Goal: Check status: Check status

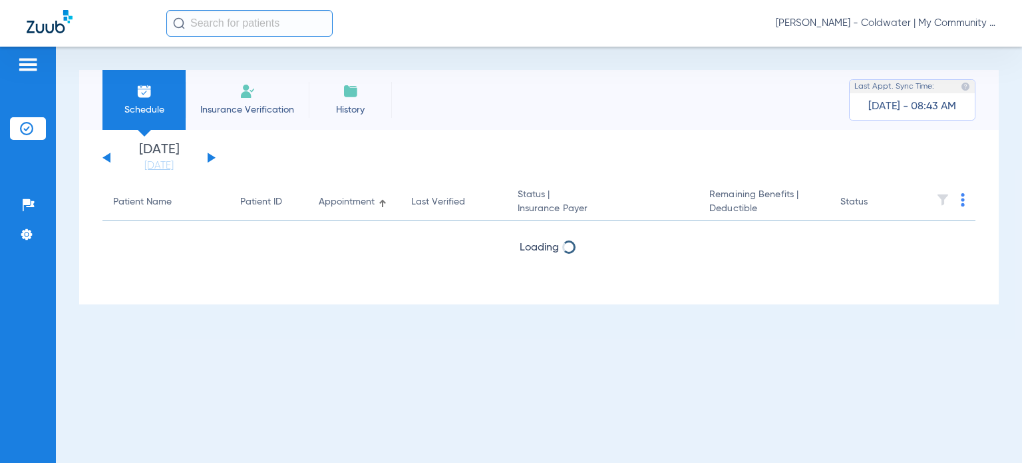
click at [899, 23] on span "[PERSON_NAME] - Coldwater | My Community Dental Centers" at bounding box center [886, 23] width 220 height 13
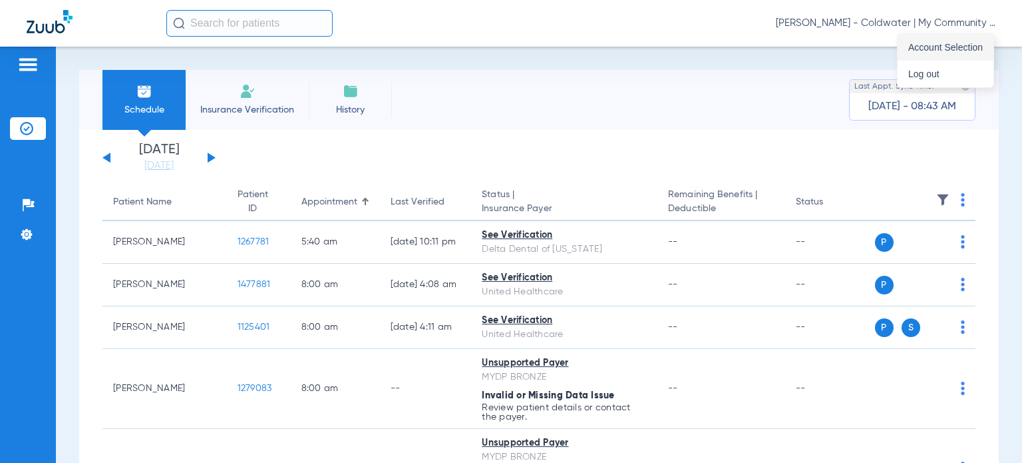
click at [961, 45] on span "Account Selection" at bounding box center [946, 47] width 75 height 9
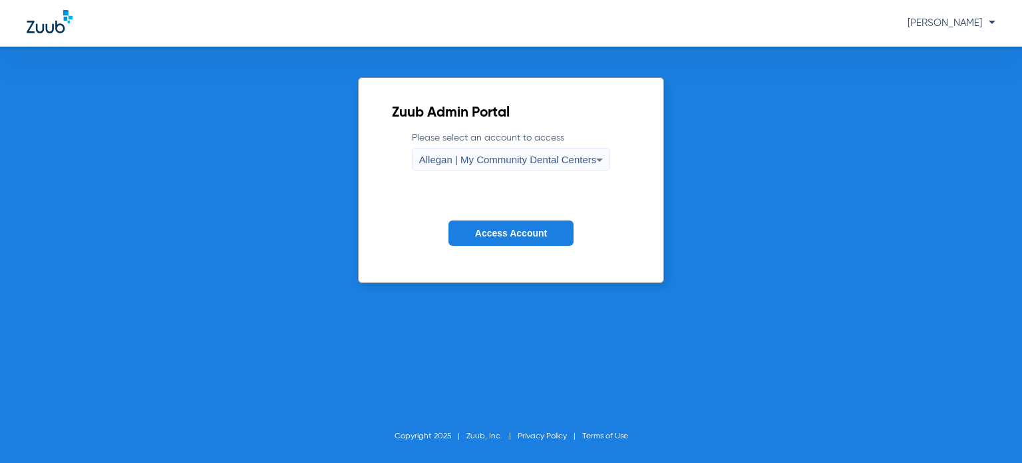
click at [586, 154] on span "Allegan | My Community Dental Centers" at bounding box center [508, 159] width 178 height 11
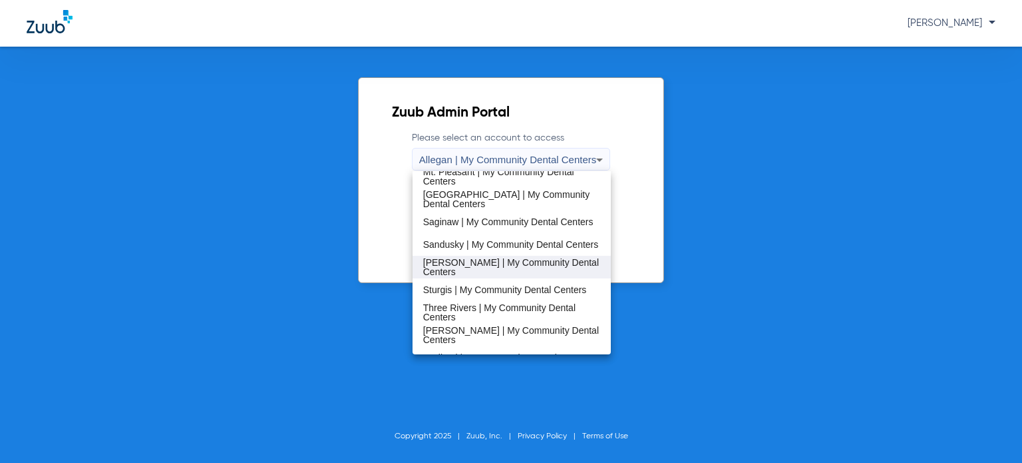
scroll to position [428, 0]
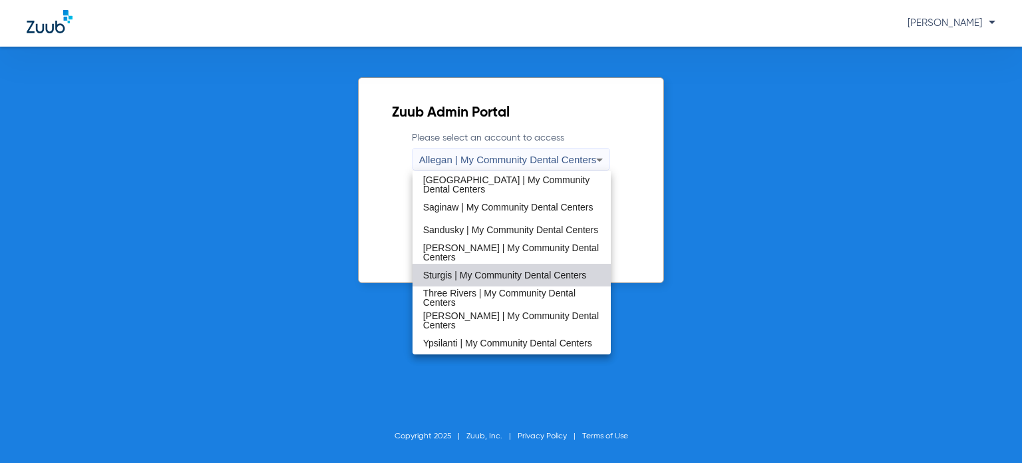
click at [513, 280] on mat-option "Sturgis | My Community Dental Centers" at bounding box center [512, 275] width 198 height 23
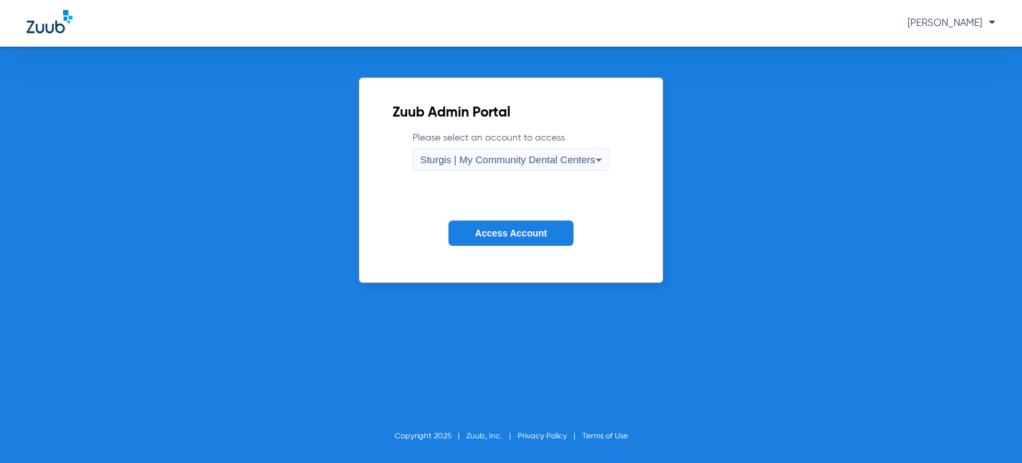
click at [487, 228] on span "Access Account" at bounding box center [511, 233] width 72 height 11
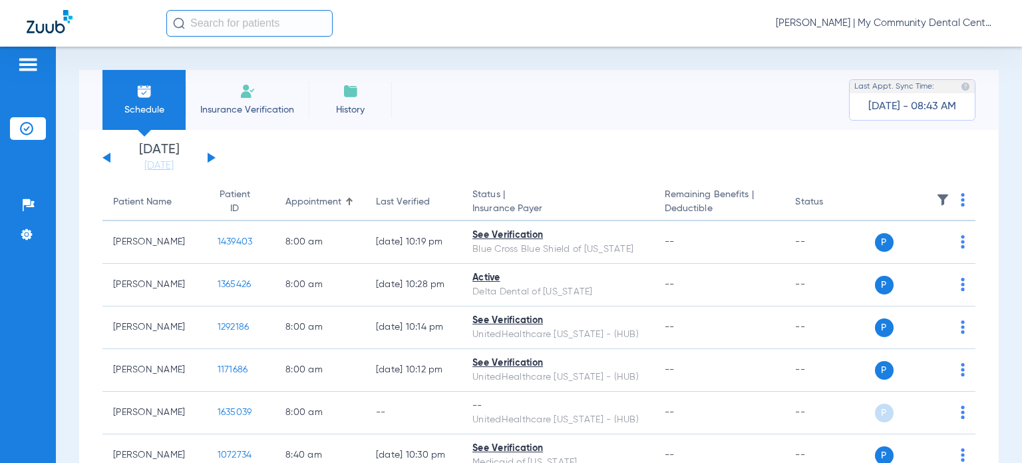
click at [205, 156] on div "[DATE] [DATE] [DATE] [DATE] [DATE] [DATE] [DATE] [DATE] [DATE] [DATE] [DATE] [D…" at bounding box center [159, 157] width 113 height 29
click at [206, 156] on div "[DATE] [DATE] [DATE] [DATE] [DATE] [DATE] [DATE] [DATE] [DATE] [DATE] [DATE] [D…" at bounding box center [159, 157] width 113 height 29
click at [212, 159] on button at bounding box center [212, 157] width 8 height 10
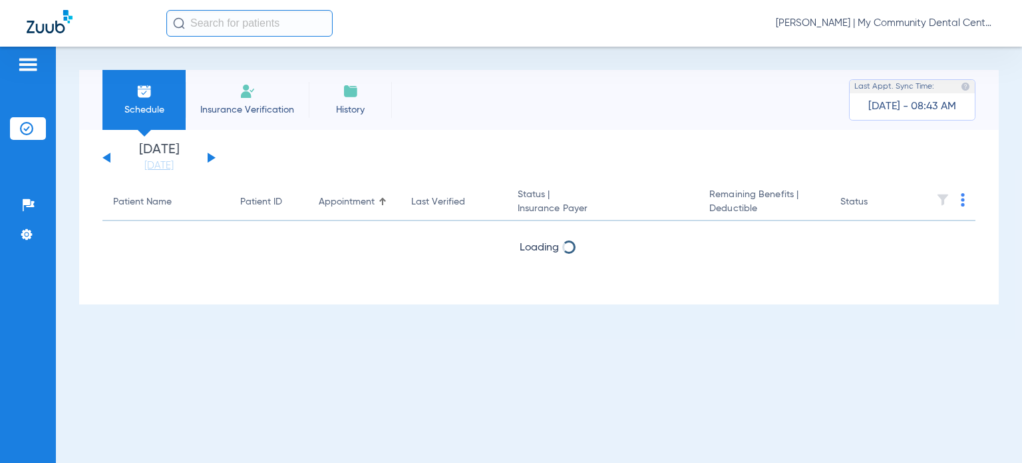
click at [212, 159] on button at bounding box center [212, 157] width 8 height 10
click at [212, 160] on div "[DATE] [DATE] [DATE] [DATE] [DATE] [DATE] [DATE] [DATE] [DATE] [DATE] [DATE] [D…" at bounding box center [159, 157] width 113 height 29
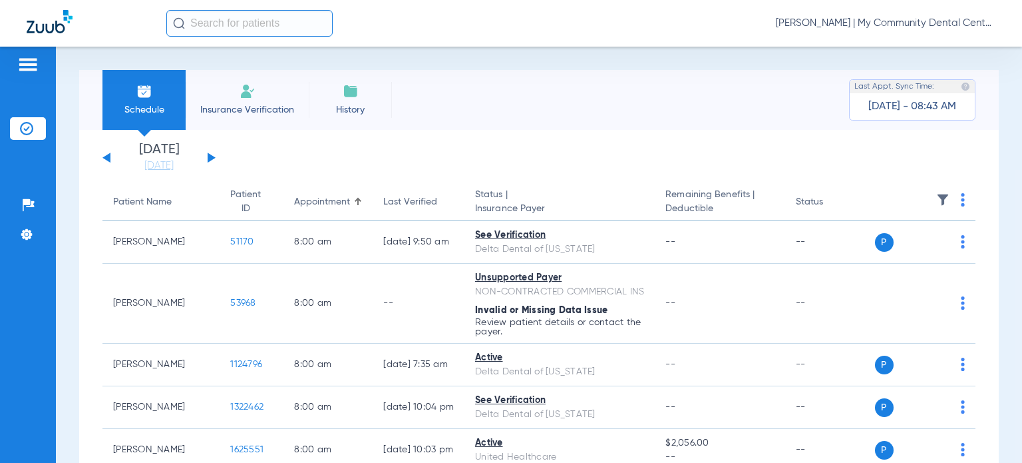
click at [205, 159] on div "[DATE] [DATE] [DATE] [DATE] [DATE] [DATE] [DATE] [DATE] [DATE] [DATE] [DATE] [D…" at bounding box center [159, 157] width 113 height 29
click at [209, 159] on button at bounding box center [212, 157] width 8 height 10
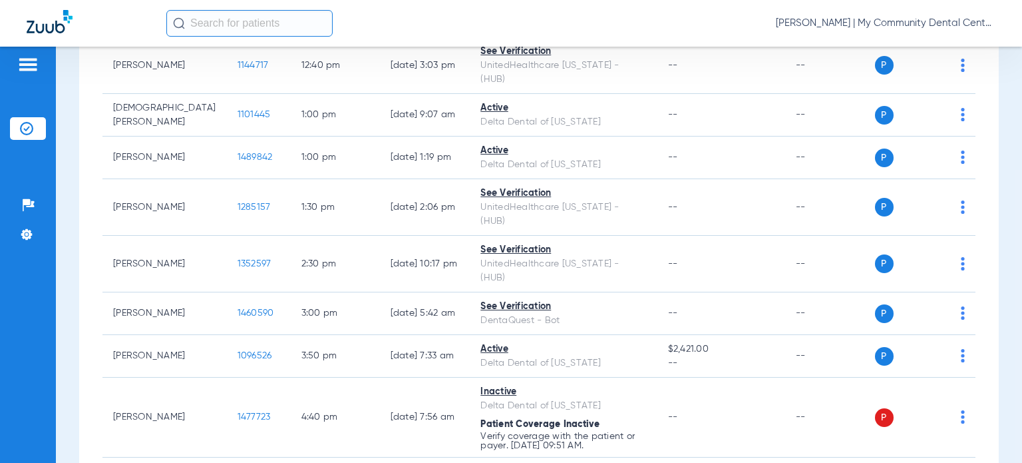
scroll to position [799, 0]
